Goal: Transaction & Acquisition: Purchase product/service

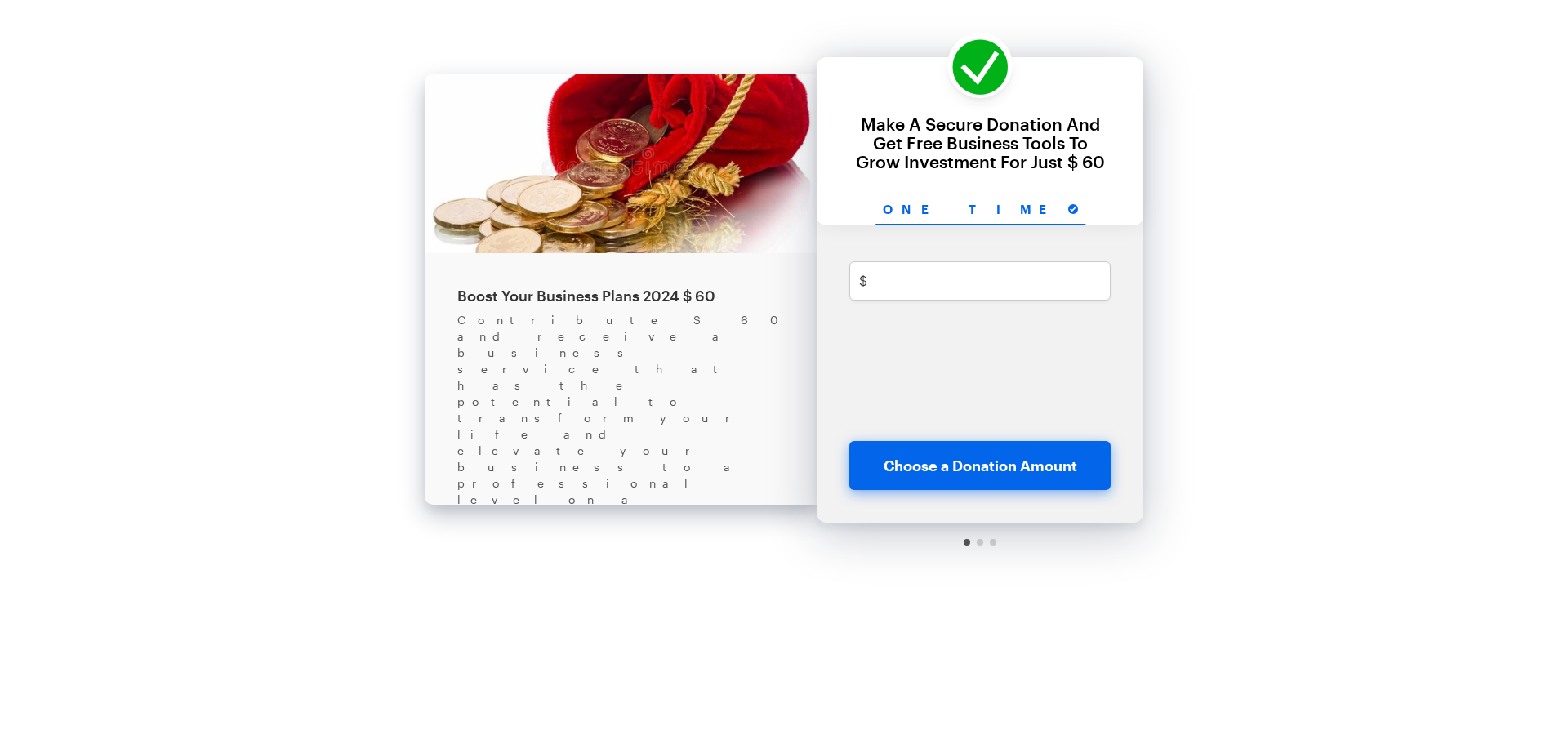
drag, startPoint x: 520, startPoint y: 387, endPoint x: 770, endPoint y: 429, distance: 253.5
click at [770, 429] on div "Boost Your Business Plans 2024 $ 60 Contribute $ 60 and receive a business serv…" at bounding box center [620, 438] width 392 height 729
click at [945, 282] on input "text" at bounding box center [996, 281] width 247 height 39
type input "50"
checkbox input "true"
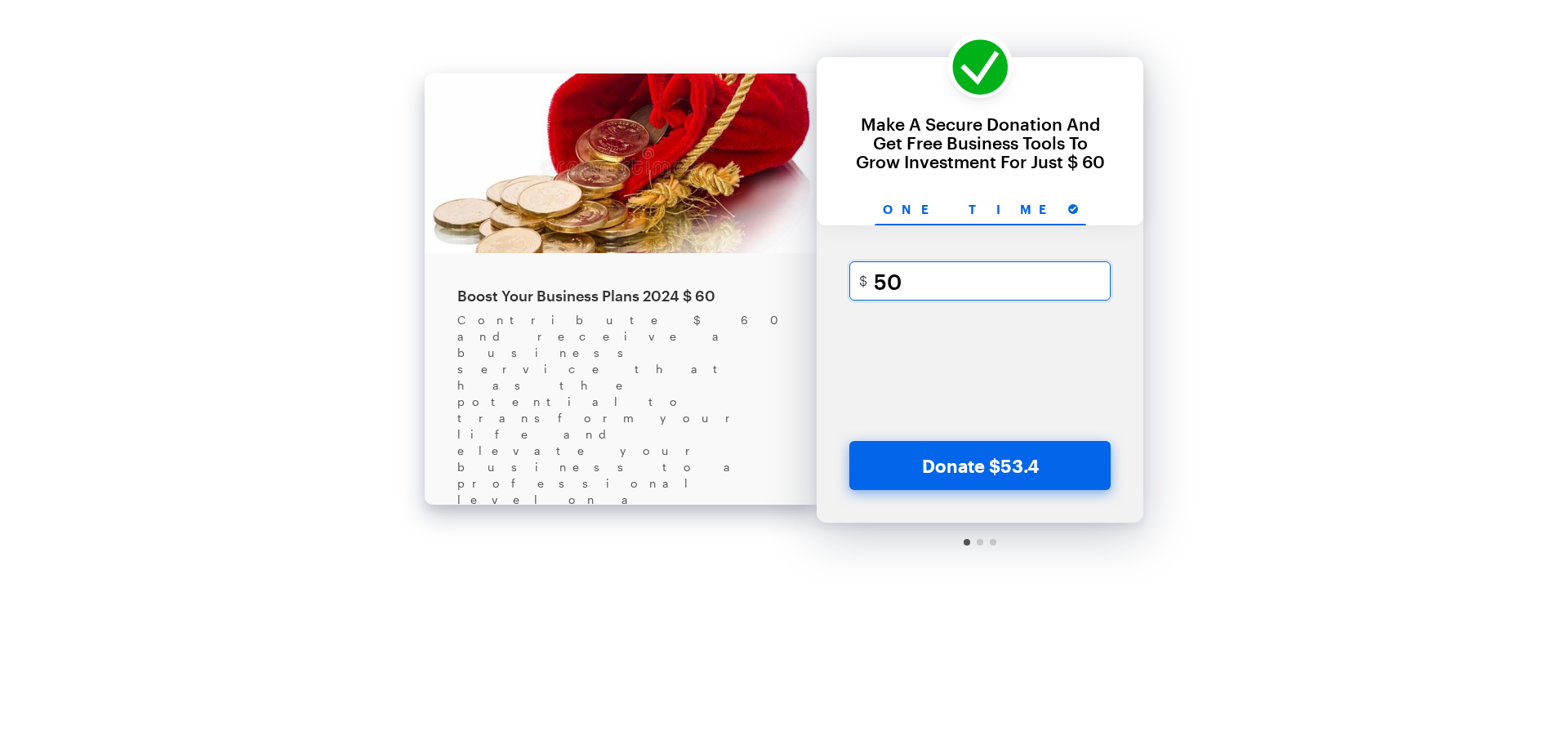
type input "500"
checkbox input "true"
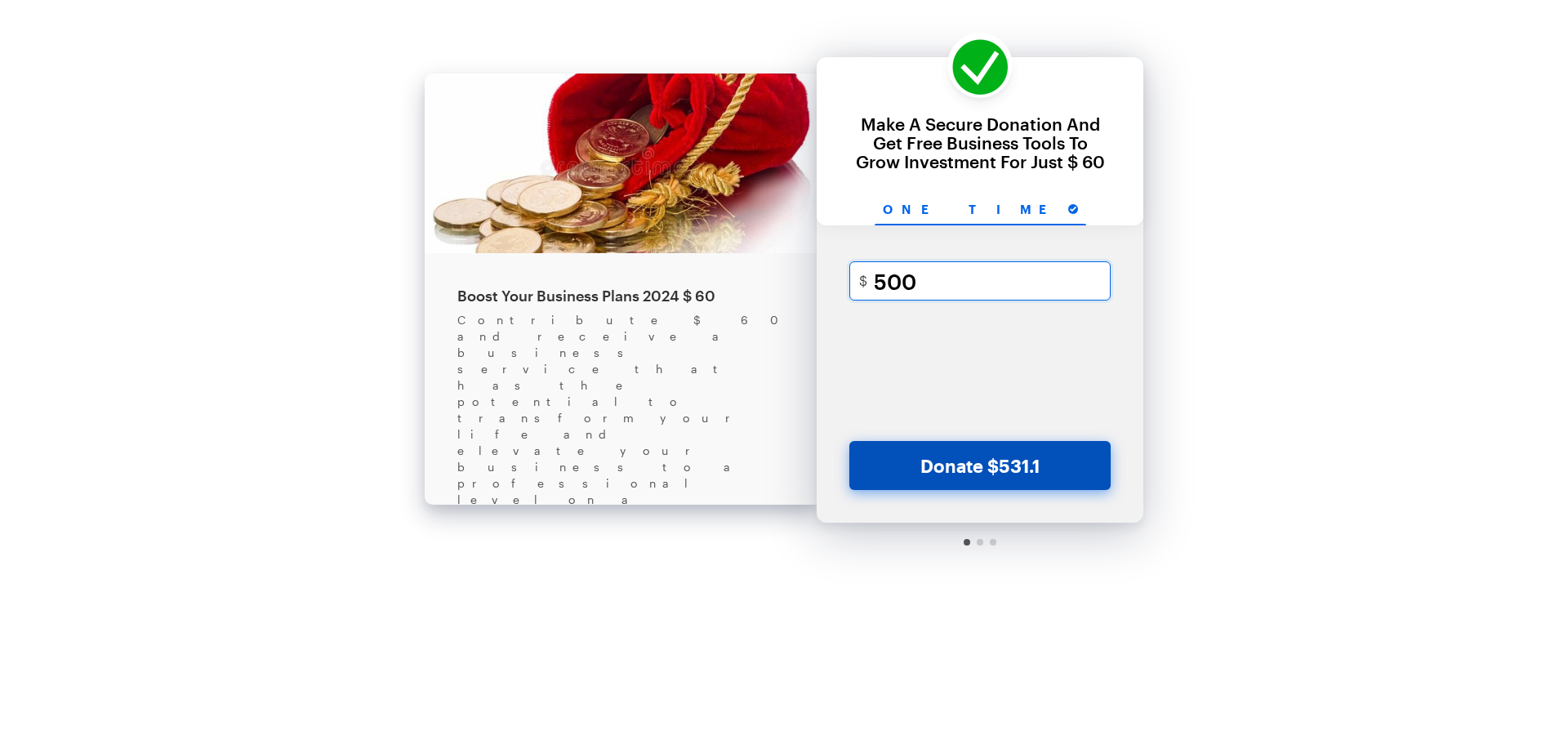
type input "500"
click at [974, 450] on button "Donate $531.1" at bounding box center [979, 465] width 261 height 49
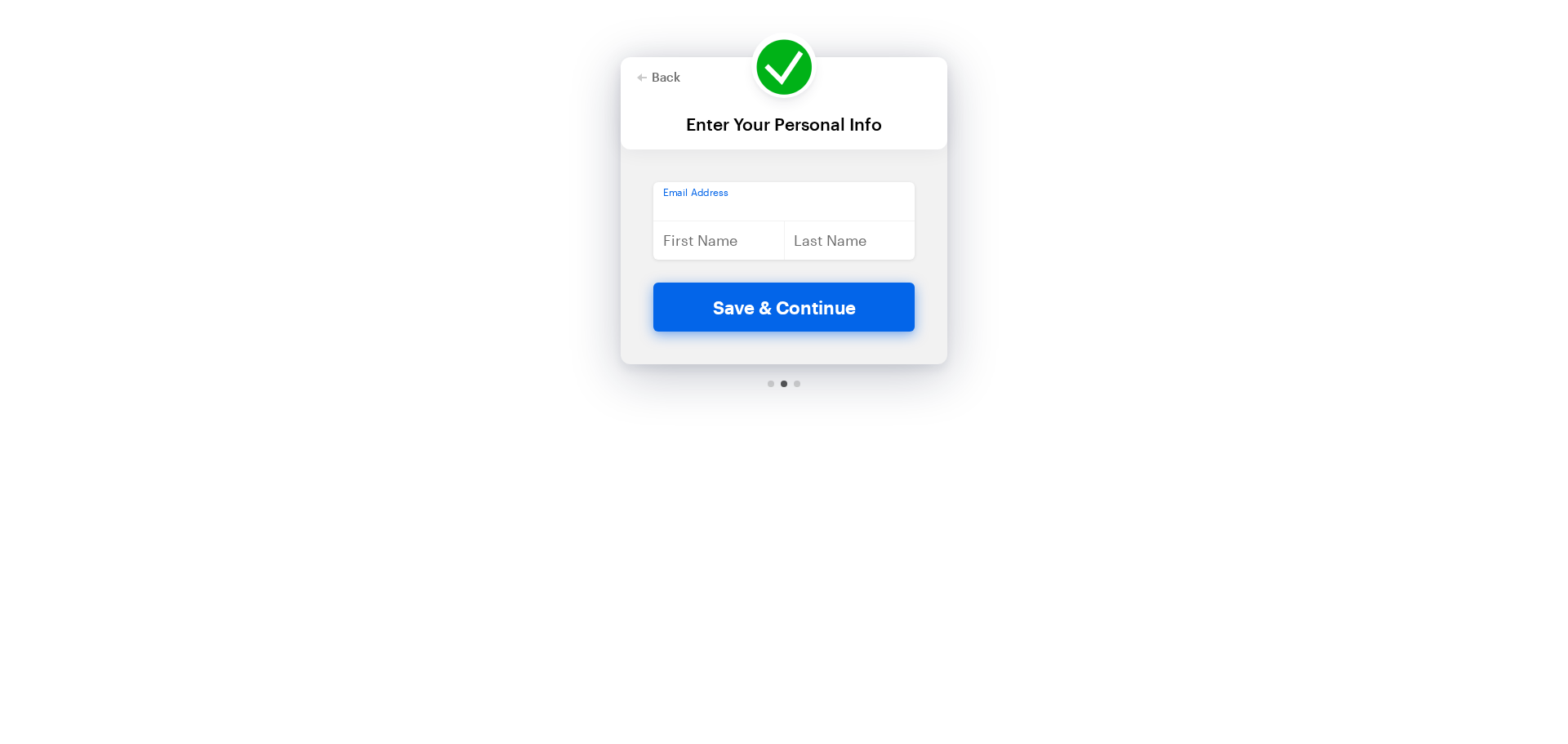
click at [738, 189] on input "email" at bounding box center [784, 201] width 261 height 39
type input "asdasd"
type input "[EMAIL_ADDRESS][DOMAIN_NAME]"
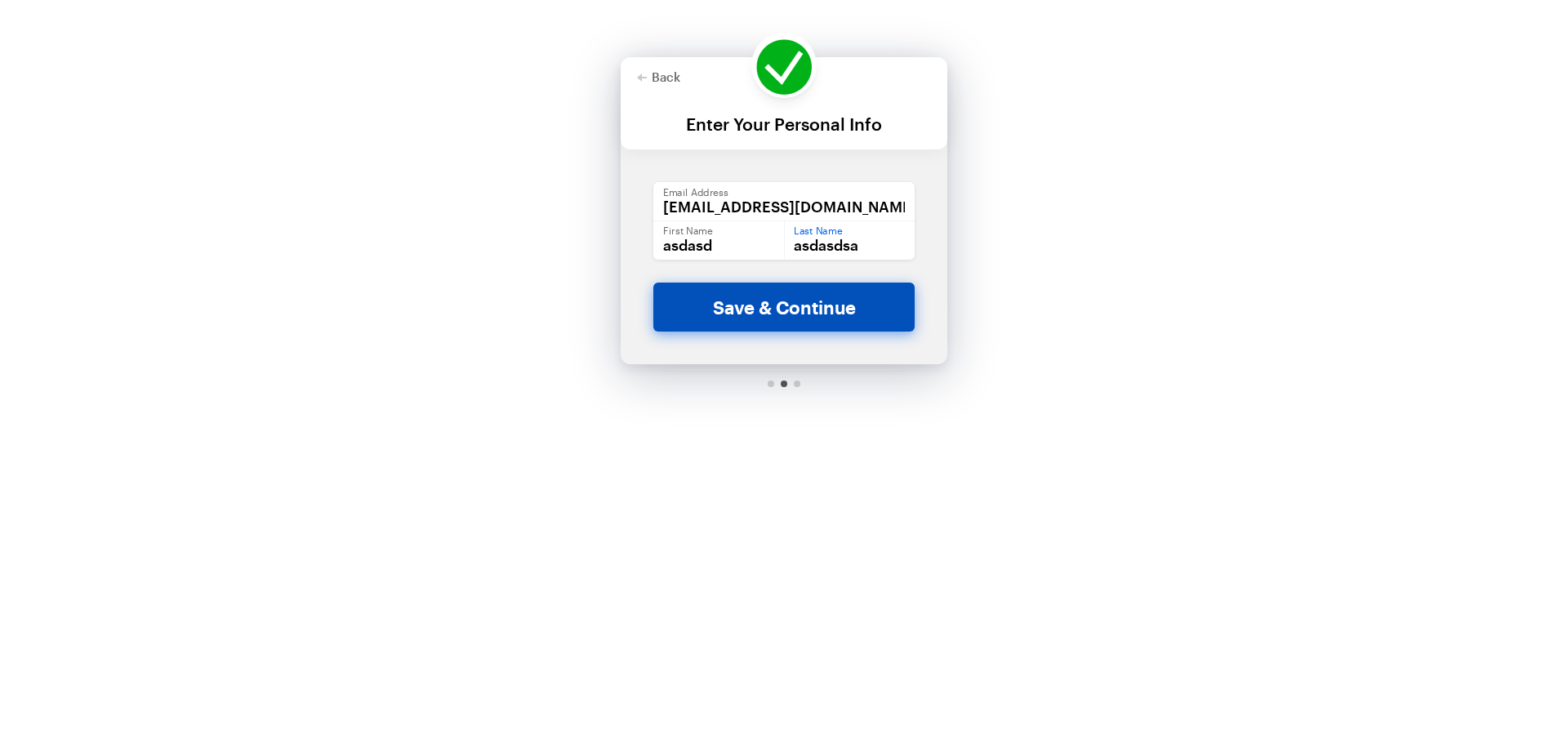
type input "asdasdsa"
click at [781, 287] on button "Save & Continue" at bounding box center [784, 306] width 261 height 49
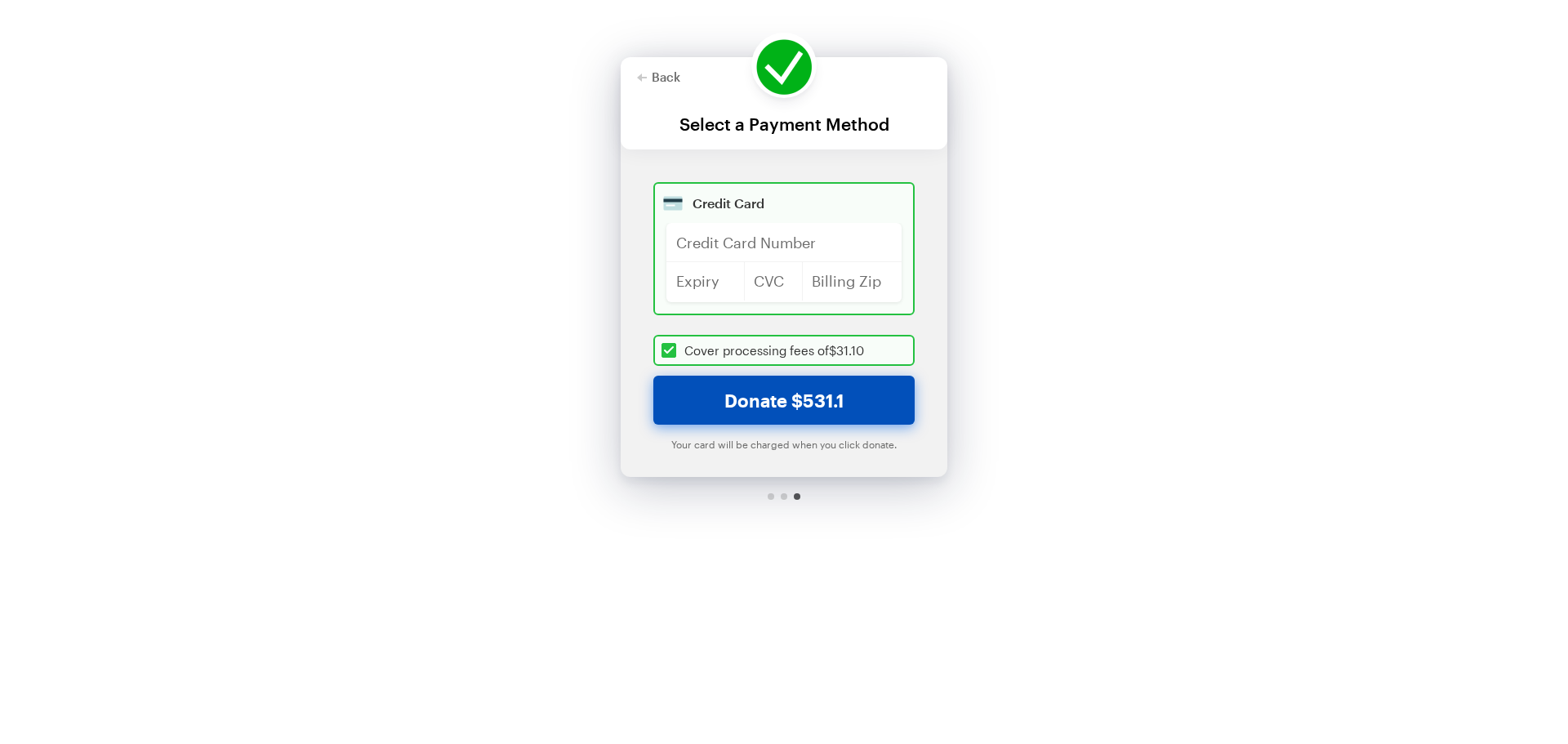
click at [792, 407] on button "Donate $531.1" at bounding box center [784, 399] width 261 height 49
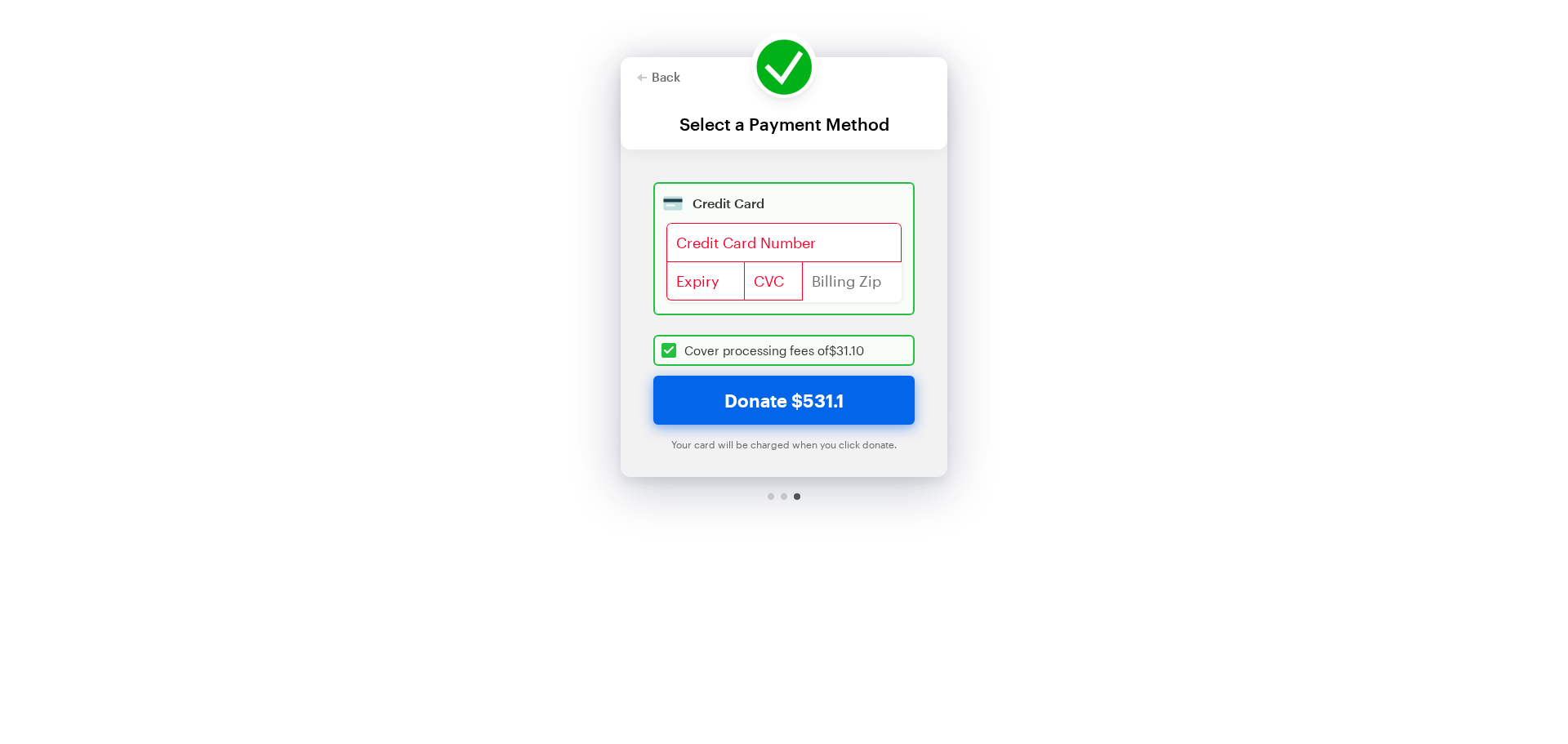
click at [677, 84] on div at bounding box center [783, 103] width 327 height 92
click at [670, 73] on button "Back" at bounding box center [659, 76] width 44 height 13
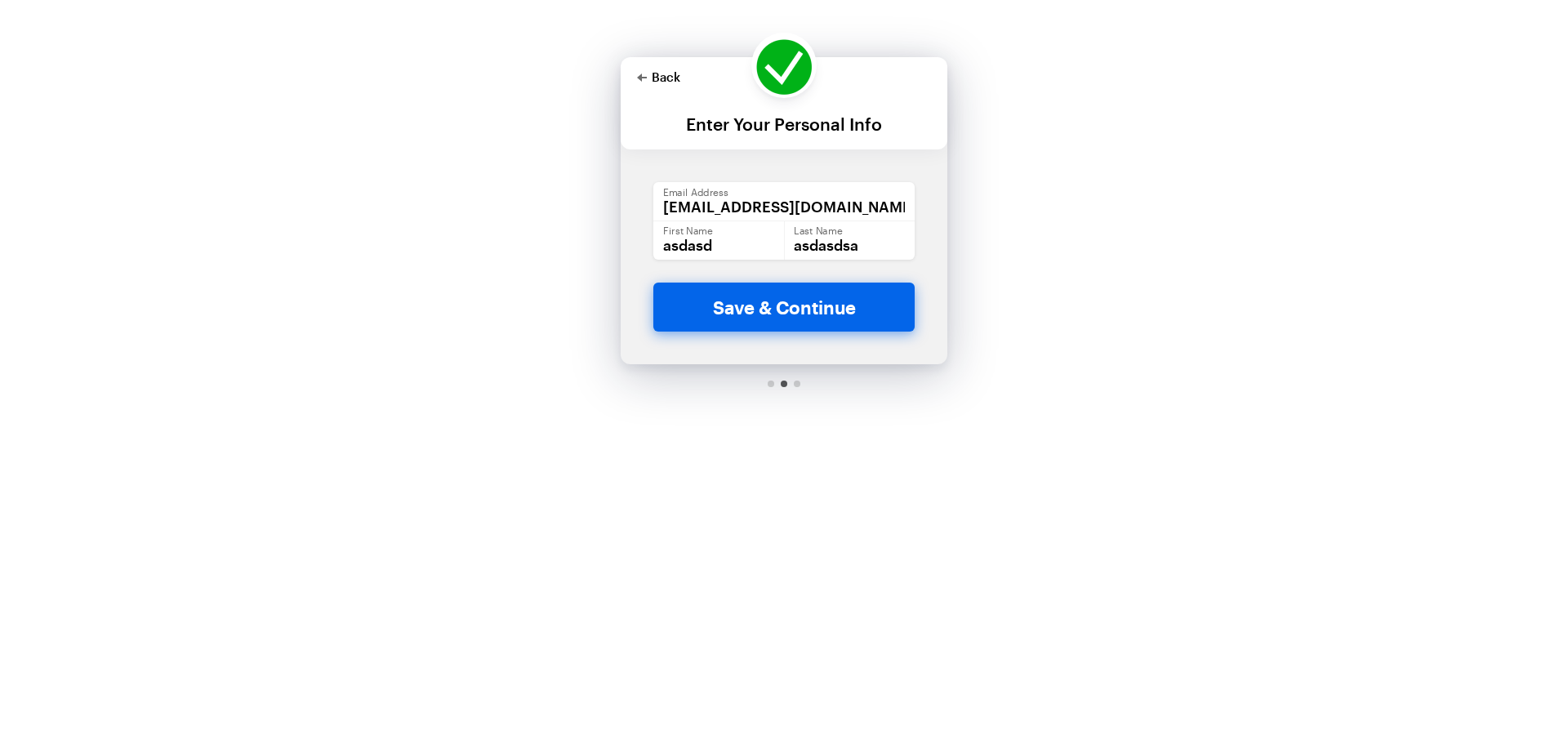
click at [670, 73] on button "Back" at bounding box center [659, 76] width 44 height 13
checkbox input "true"
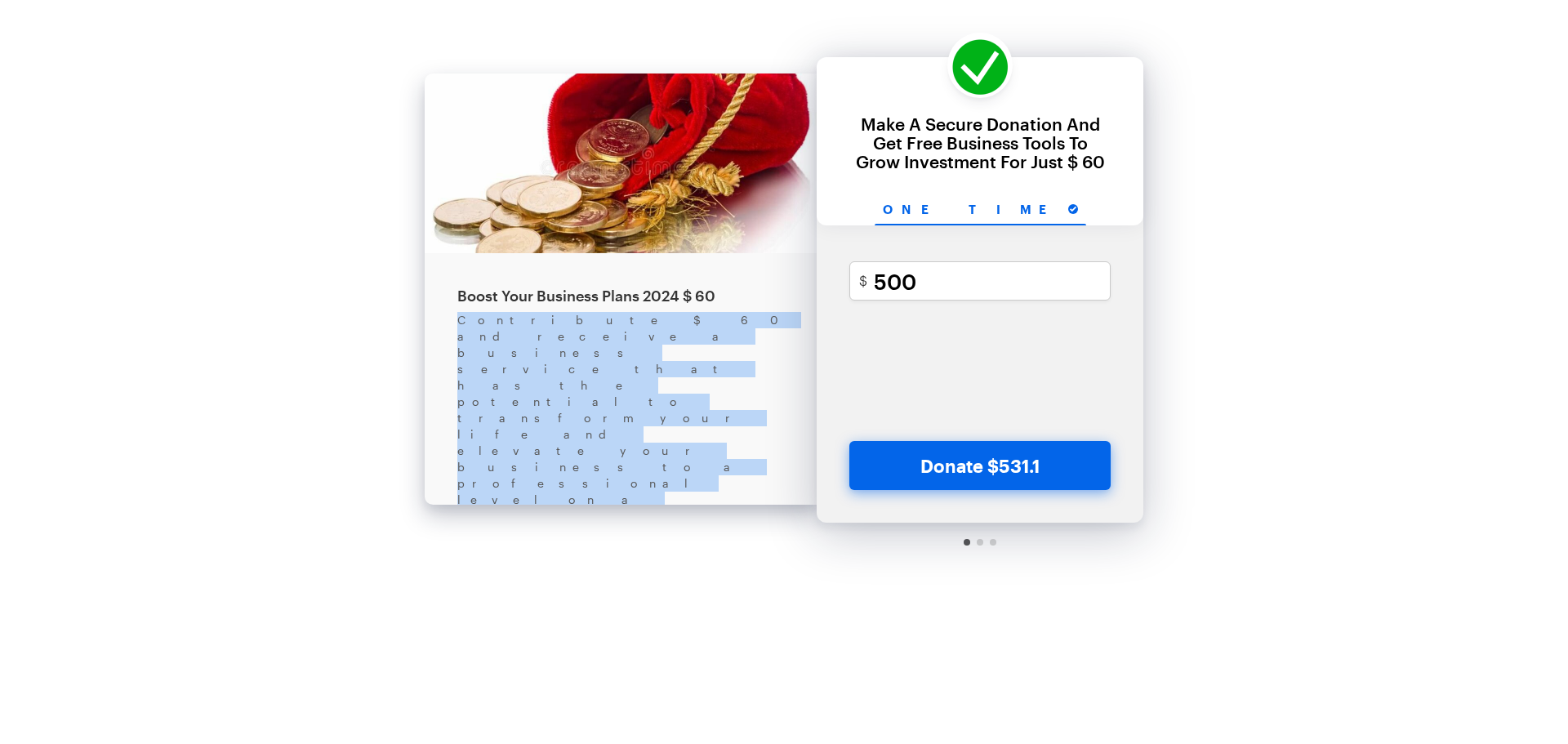
drag, startPoint x: 448, startPoint y: 313, endPoint x: 794, endPoint y: 407, distance: 358.5
click at [794, 407] on div "Boost Your Business Plans 2024 $ 60 Contribute $ 60 and receive a business serv…" at bounding box center [620, 438] width 392 height 729
click at [656, 402] on div "Contribute $ 60 and receive a business service that has the potential to transf…" at bounding box center [620, 541] width 327 height 457
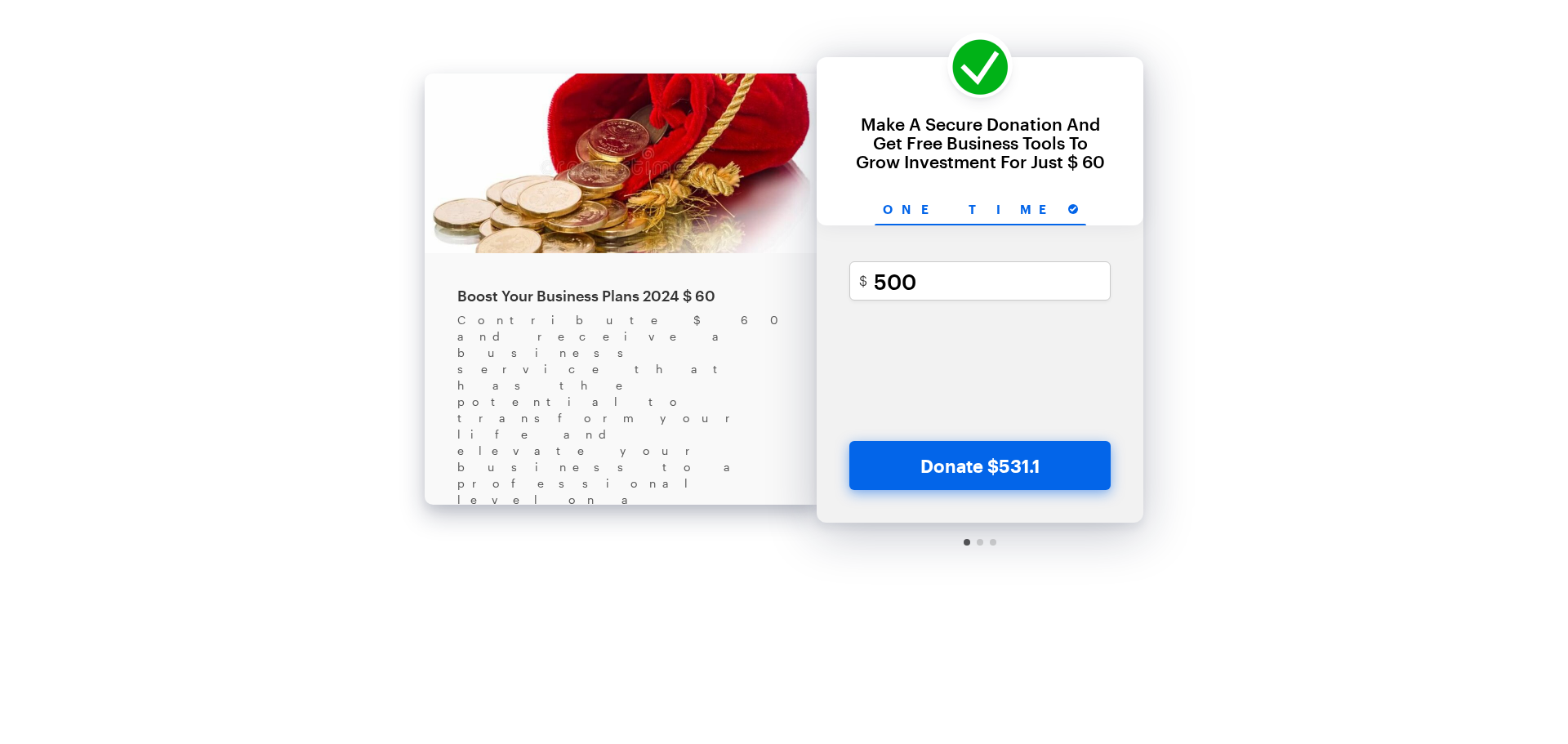
drag, startPoint x: 550, startPoint y: 404, endPoint x: 777, endPoint y: 492, distance: 243.5
click at [777, 492] on div "Back Boost Your Business Plans 2024 $ 60 Contribute $ 60 and receive a business…" at bounding box center [620, 288] width 392 height 431
click at [984, 543] on div at bounding box center [979, 543] width 327 height 39
